Goal: Navigation & Orientation: Find specific page/section

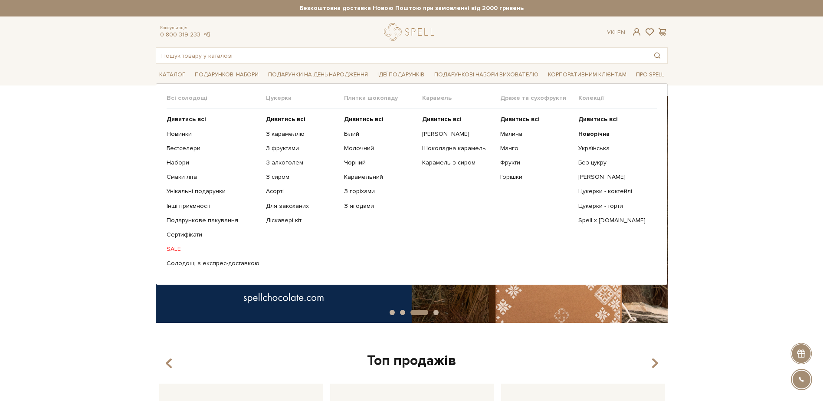
click at [176, 247] on link "SALE" at bounding box center [213, 249] width 93 height 8
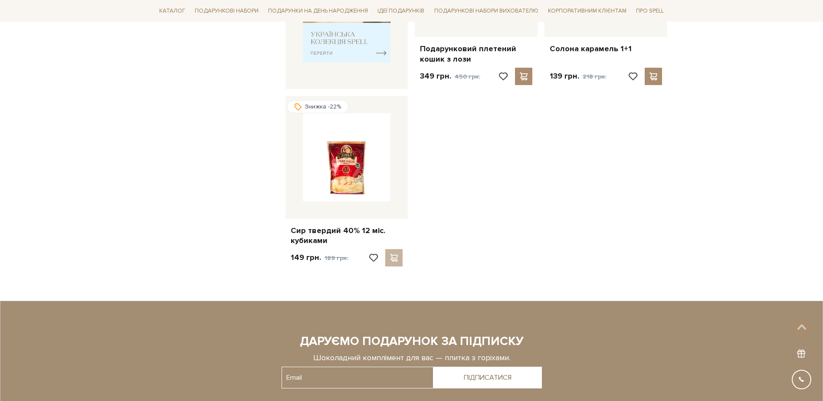
scroll to position [391, 0]
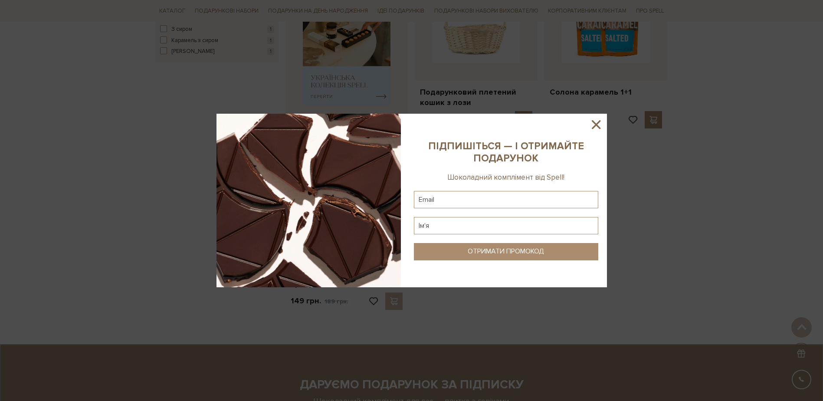
click at [599, 122] on icon at bounding box center [596, 124] width 9 height 9
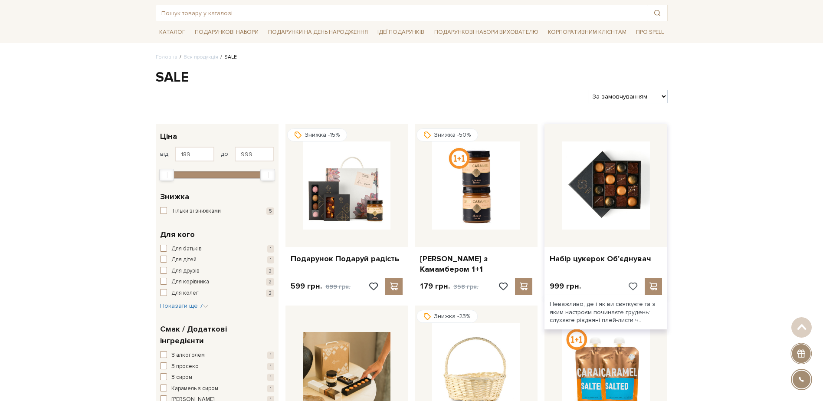
scroll to position [0, 0]
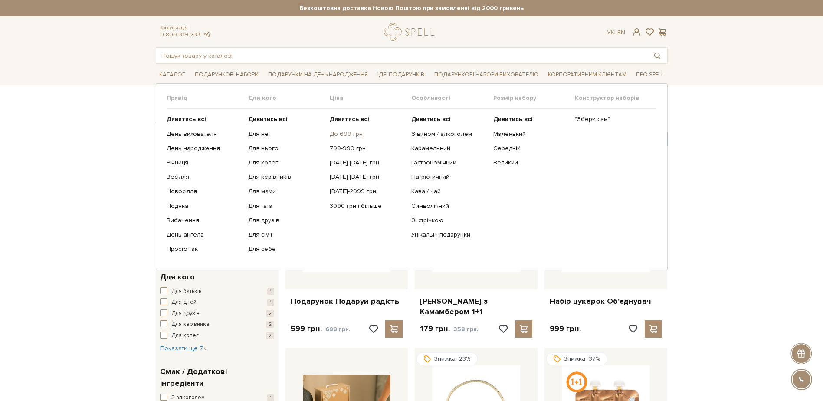
click at [337, 131] on link "До 699 грн" at bounding box center [367, 134] width 75 height 8
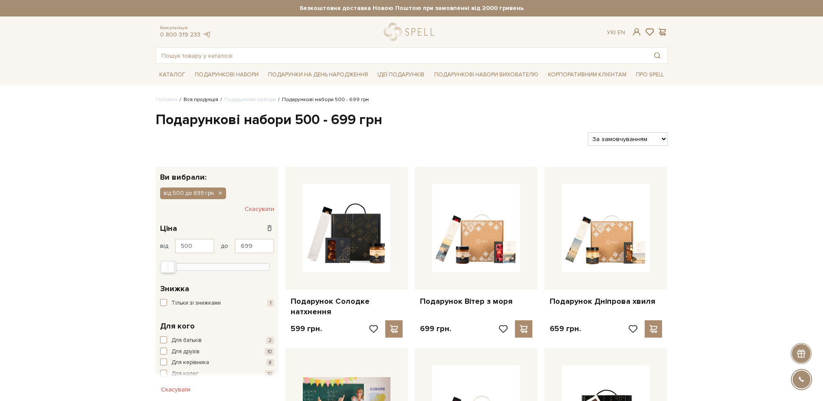
click at [199, 99] on link "Вся продукція" at bounding box center [201, 99] width 35 height 7
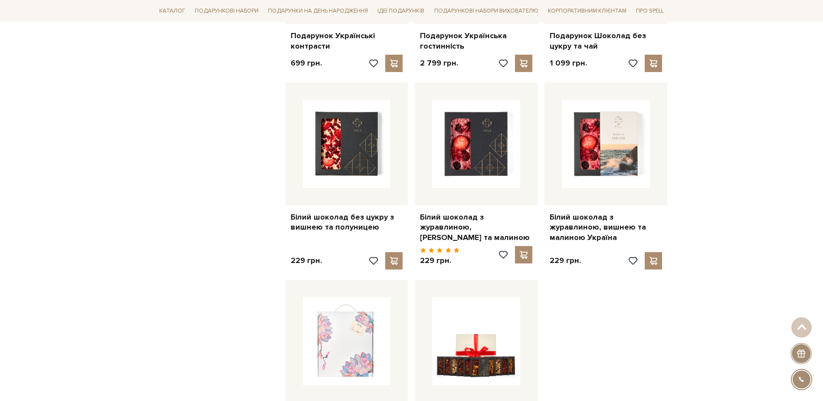
scroll to position [912, 0]
